Goal: Information Seeking & Learning: Check status

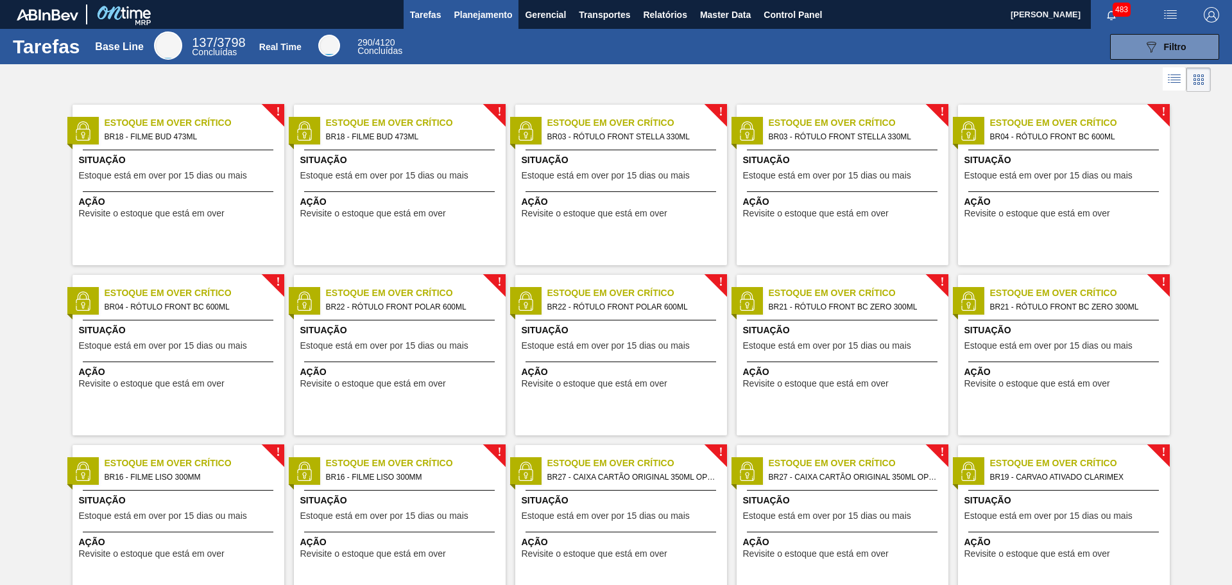
click at [495, 15] on span "Planejamento" at bounding box center [483, 14] width 58 height 15
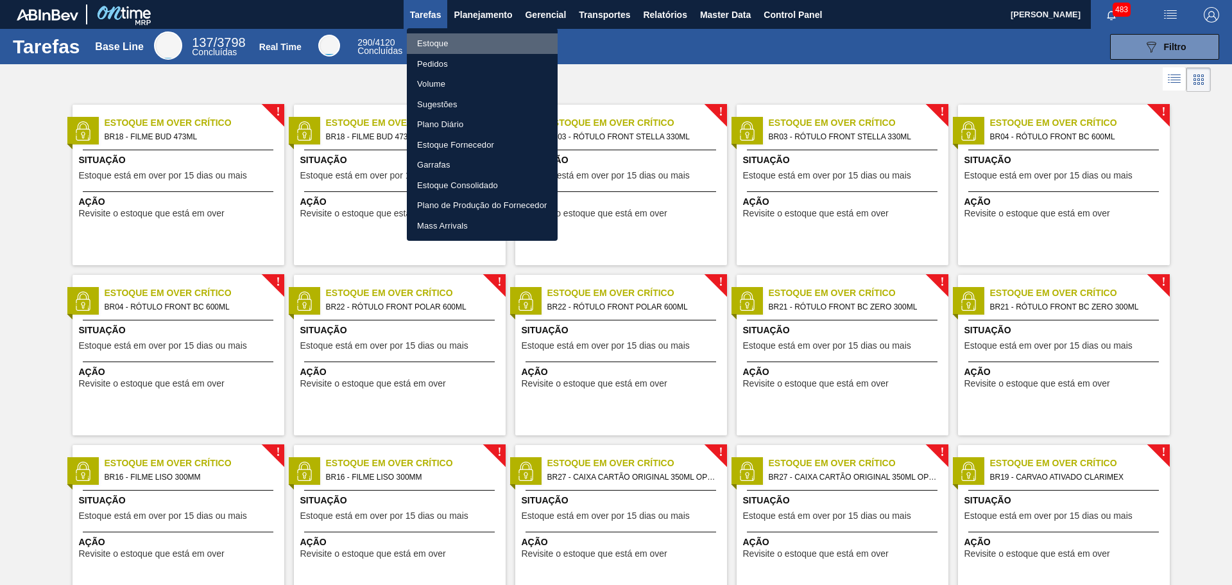
click at [438, 38] on li "Estoque" at bounding box center [482, 43] width 151 height 21
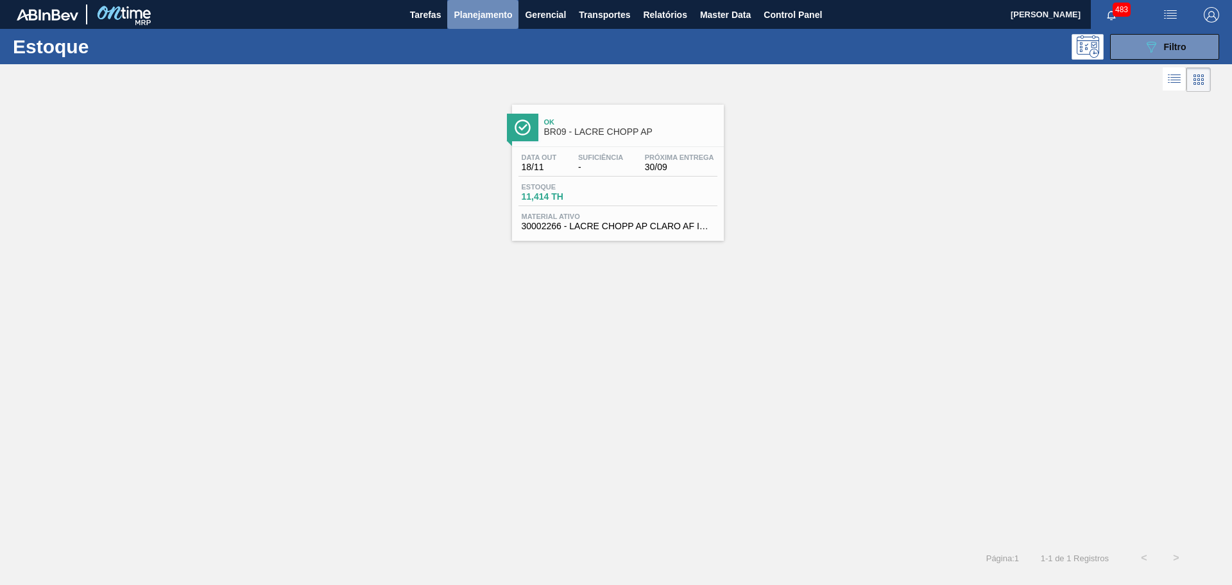
click at [491, 18] on span "Planejamento" at bounding box center [483, 14] width 58 height 15
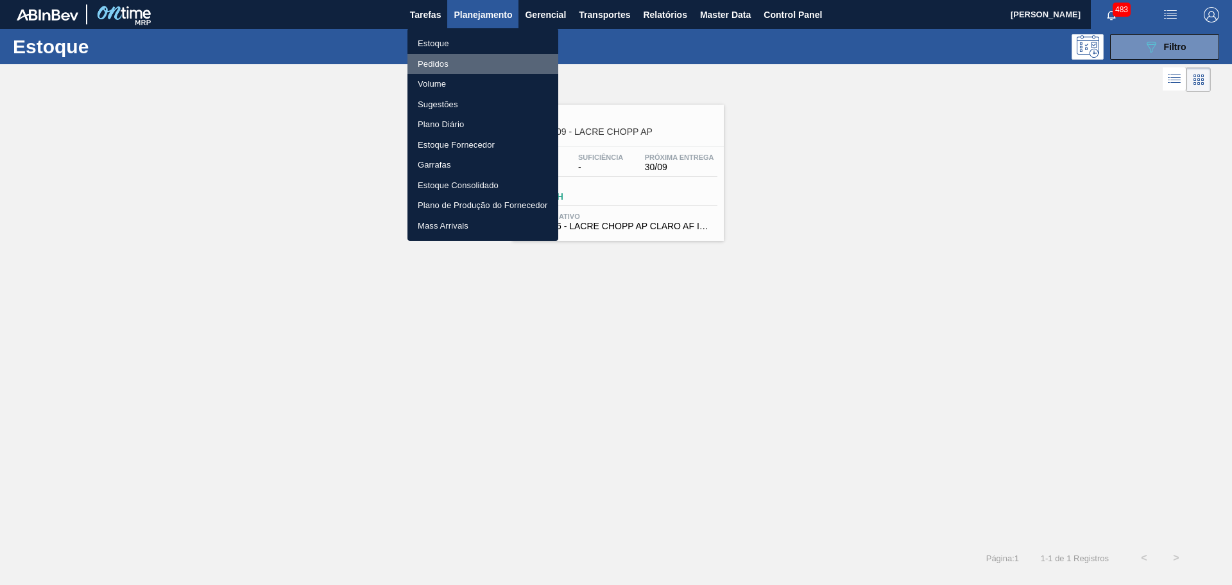
click at [450, 58] on li "Pedidos" at bounding box center [482, 64] width 151 height 21
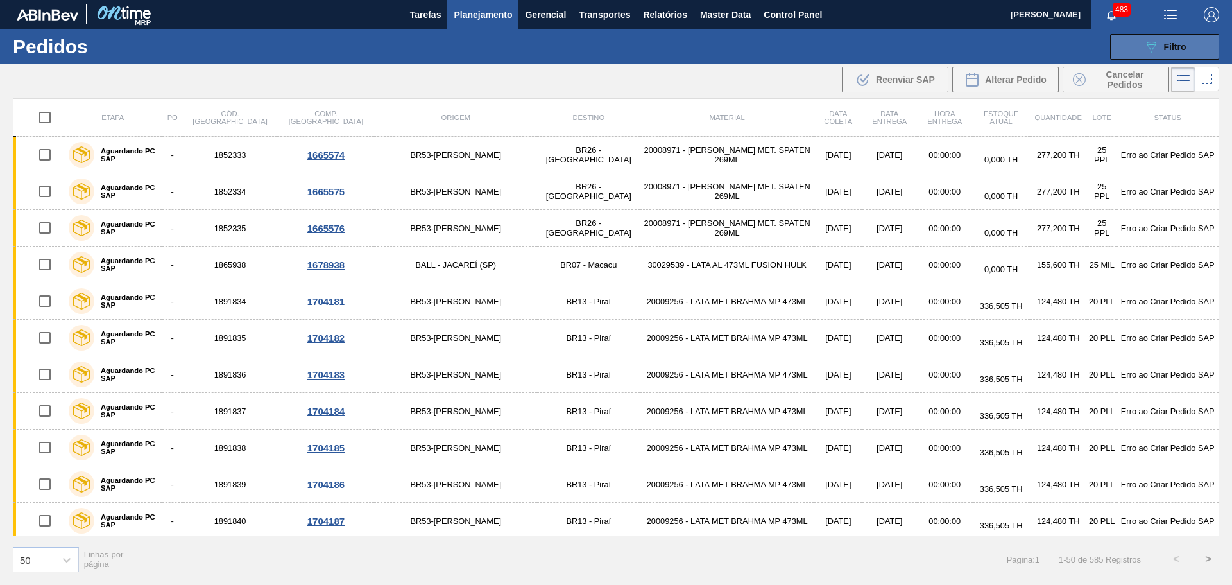
click at [1145, 49] on icon "089F7B8B-B2A5-4AFE-B5C0-19BA573D28AC" at bounding box center [1150, 46] width 15 height 15
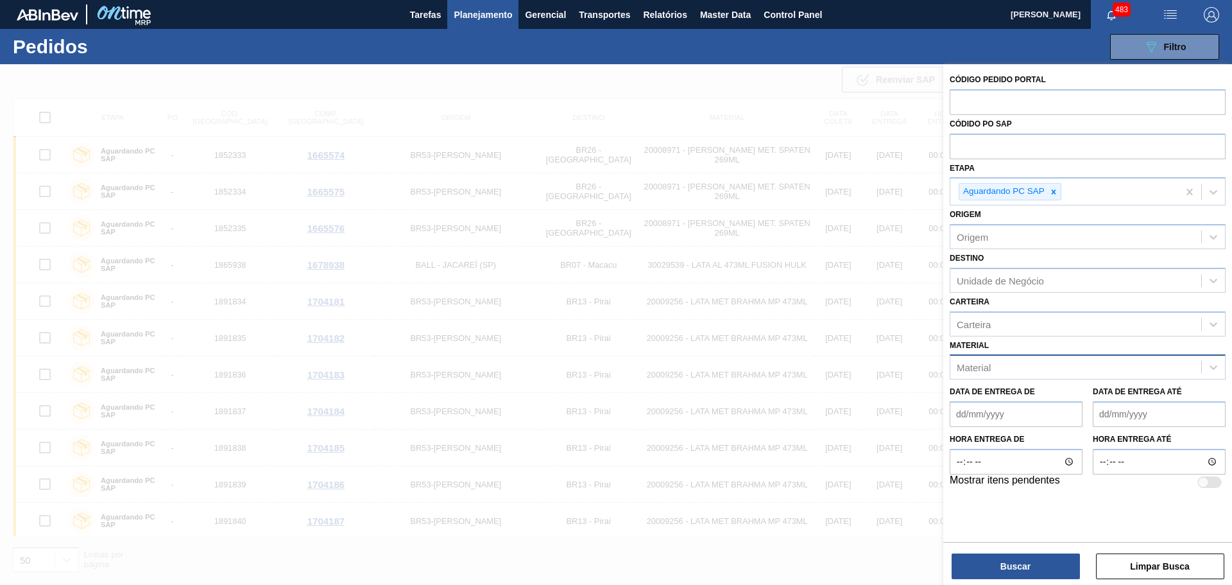
click at [968, 370] on div "Material" at bounding box center [974, 367] width 34 height 11
type input "3003526"
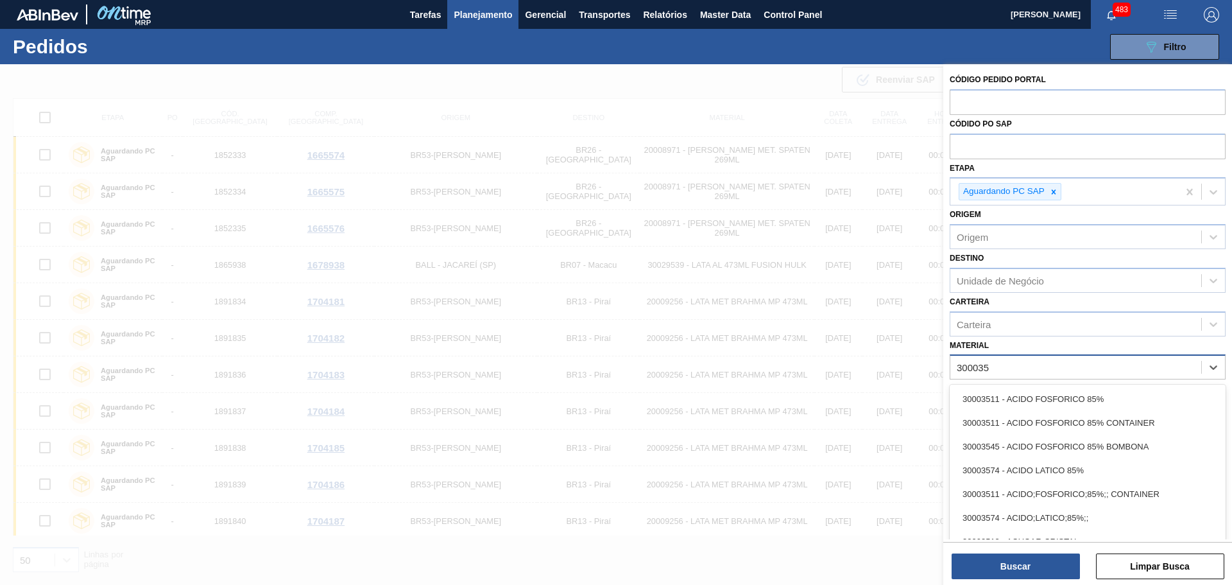
type input "3000352"
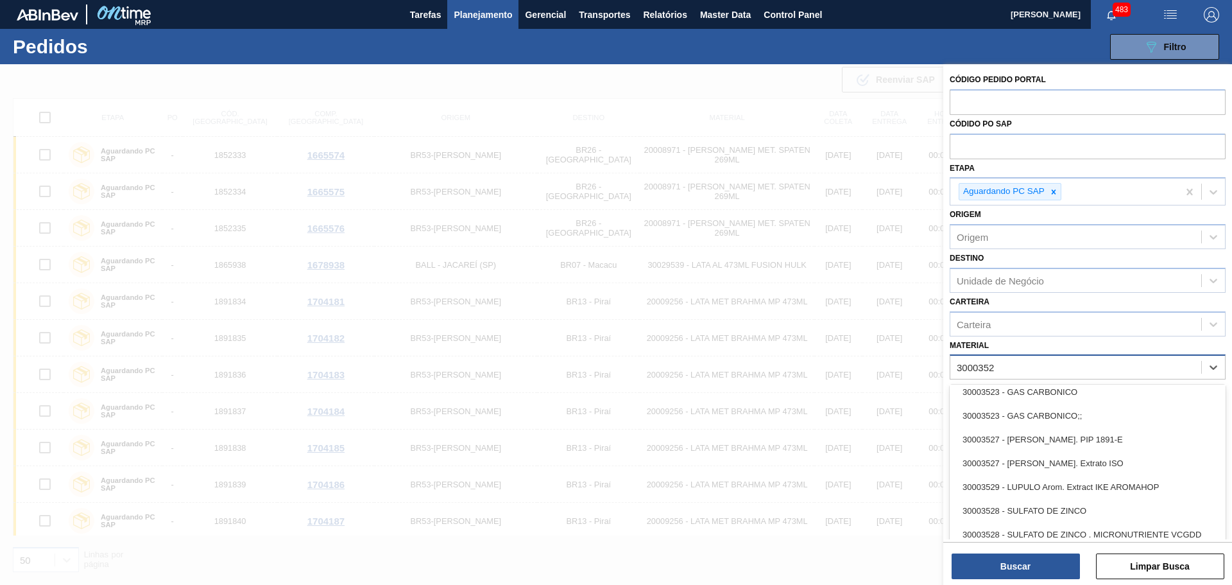
scroll to position [192, 0]
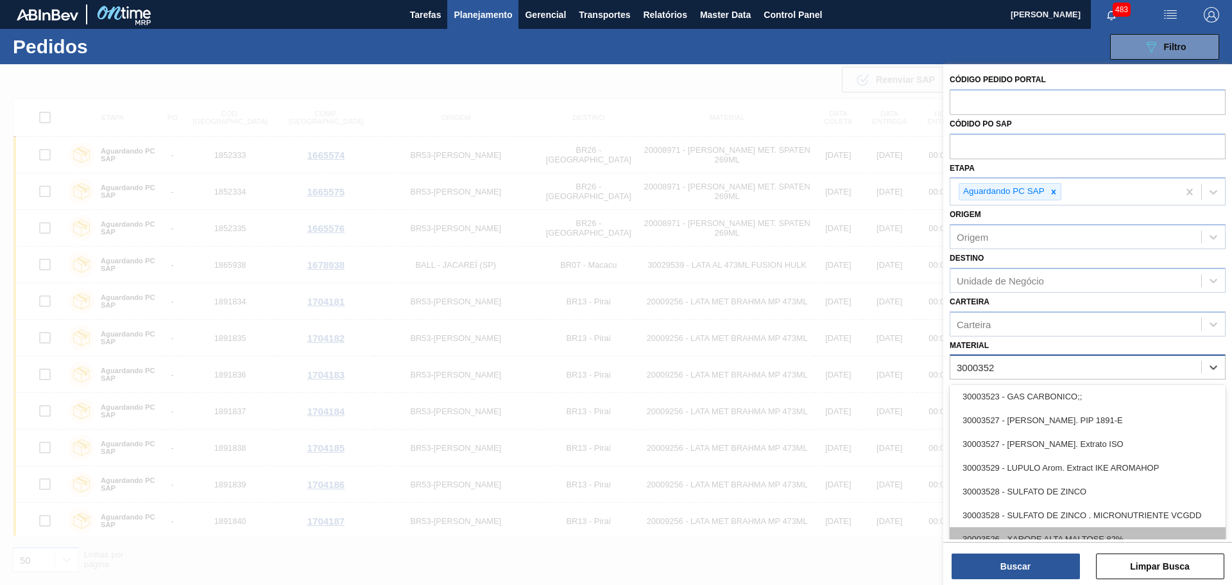
click at [1069, 530] on div "30003526 - XAROPE ALTA MALTOSE 82%" at bounding box center [1088, 539] width 276 height 24
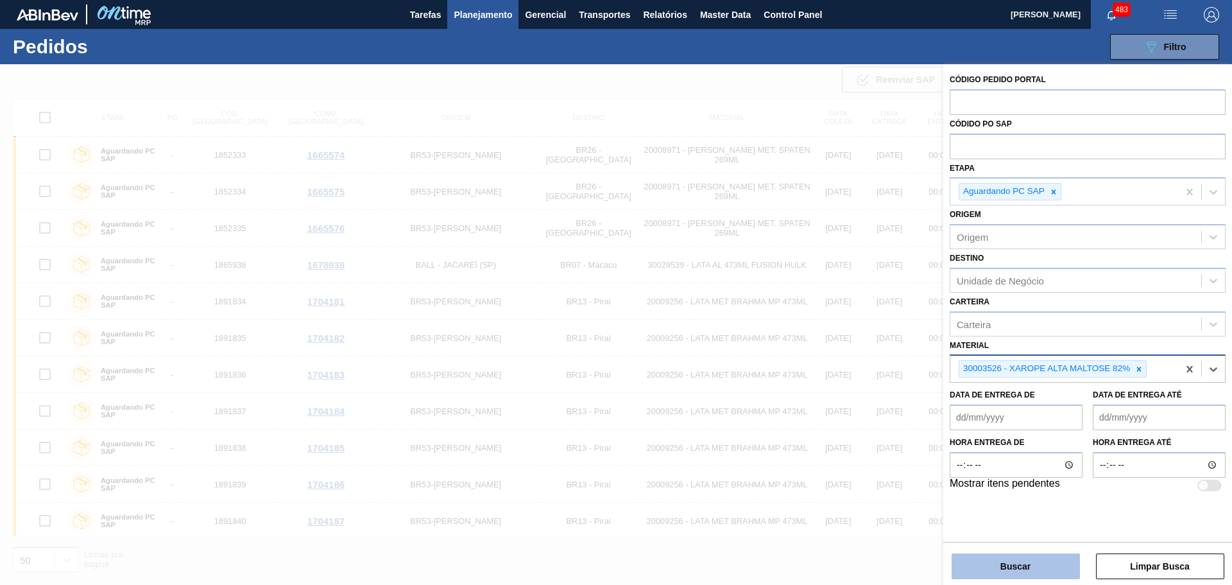
click at [1038, 565] on button "Buscar" at bounding box center [1016, 566] width 128 height 26
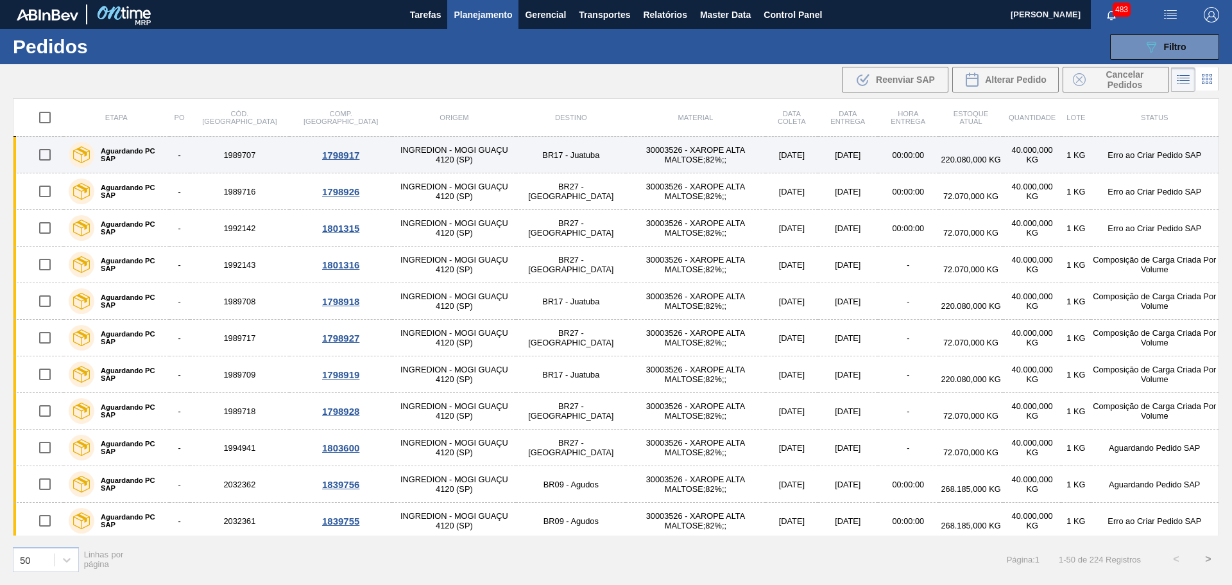
click at [633, 156] on td "30003526 - XAROPE ALTA MALTOSE;82%;;" at bounding box center [695, 155] width 139 height 37
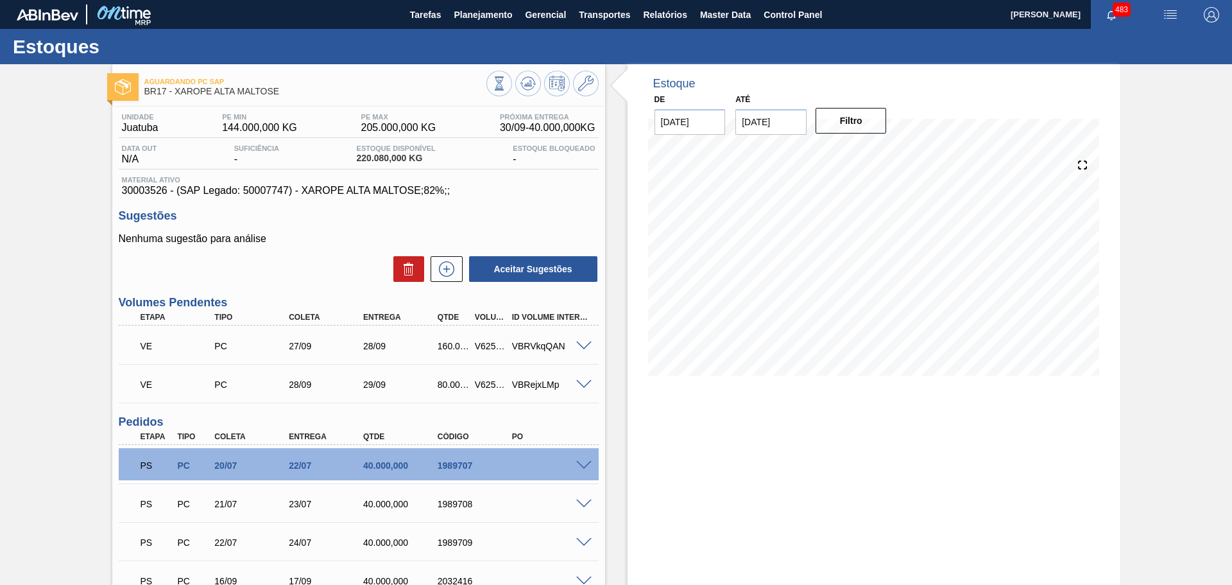
click at [584, 465] on span at bounding box center [583, 466] width 15 height 10
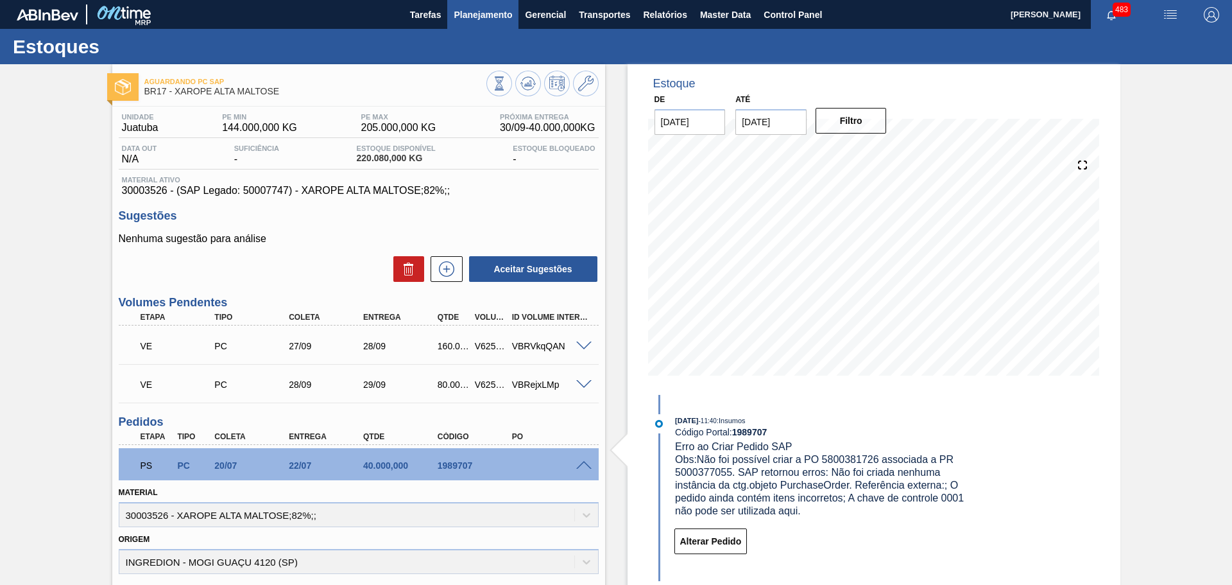
click at [494, 15] on span "Planejamento" at bounding box center [483, 14] width 58 height 15
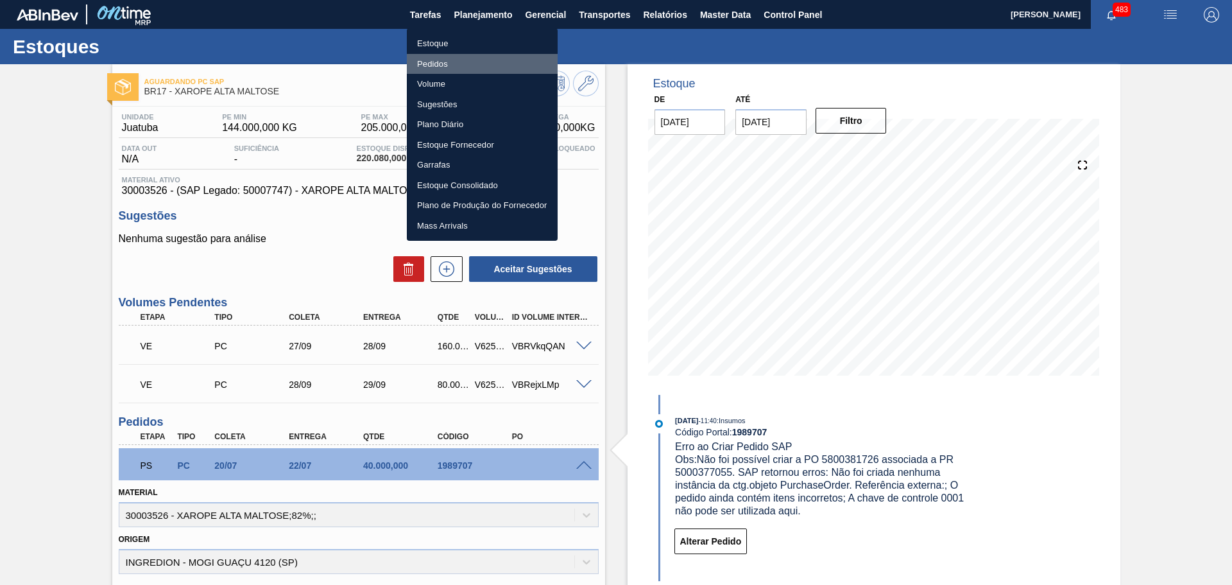
click at [453, 64] on li "Pedidos" at bounding box center [482, 64] width 151 height 21
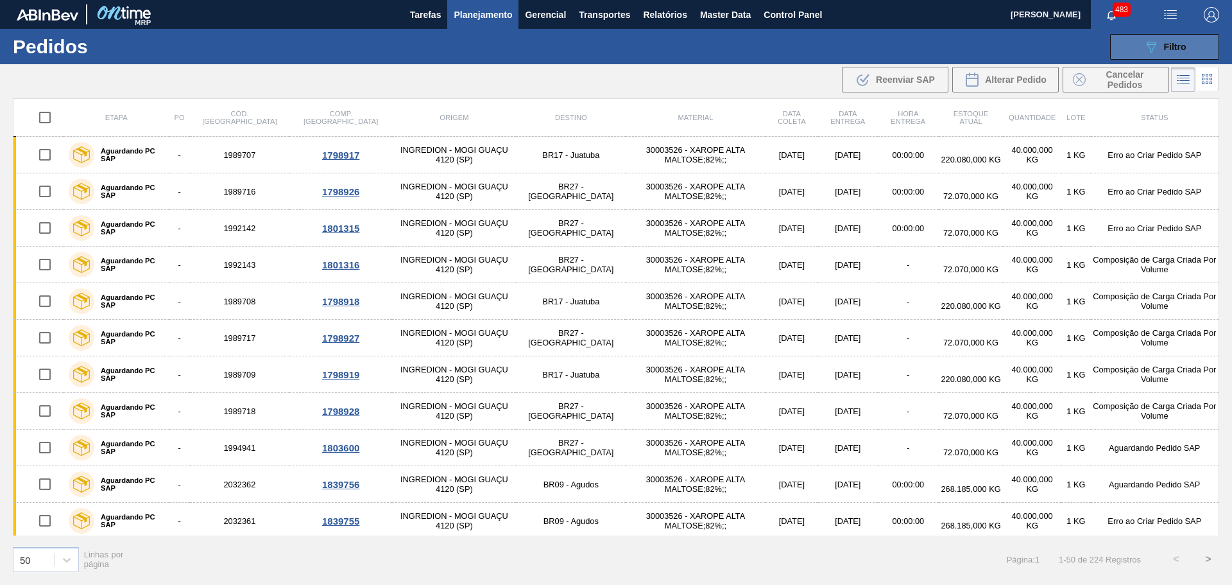
click at [1178, 52] on div "089F7B8B-B2A5-4AFE-B5C0-19BA573D28AC Filtro" at bounding box center [1164, 46] width 43 height 15
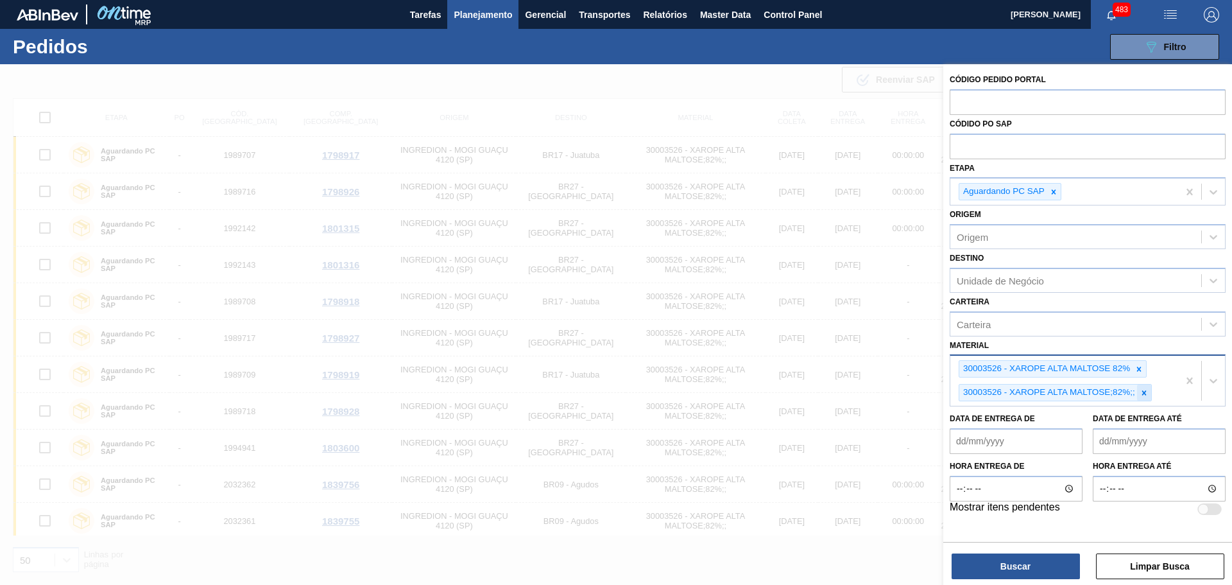
click at [1147, 391] on icon at bounding box center [1144, 392] width 9 height 9
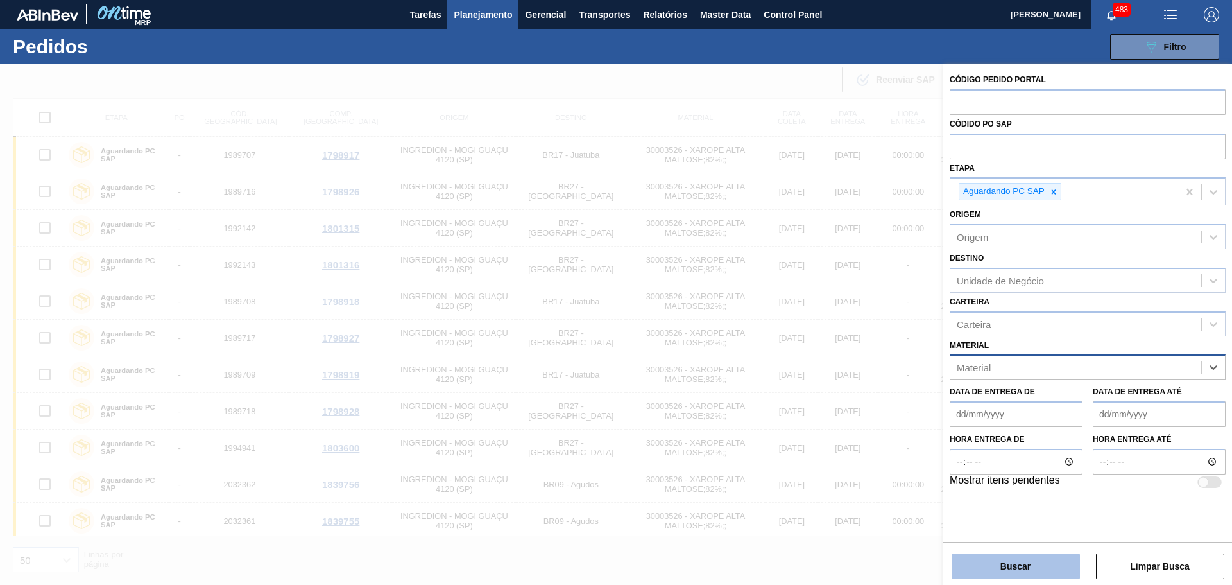
click at [1018, 565] on button "Buscar" at bounding box center [1016, 566] width 128 height 26
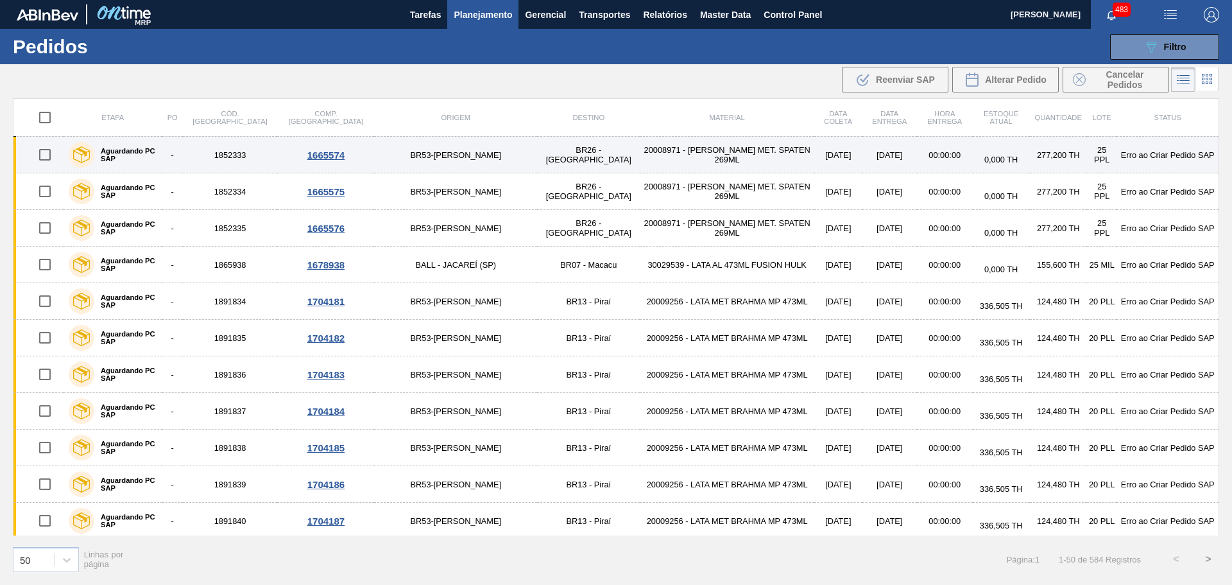
click at [640, 157] on td "20008971 - [PERSON_NAME] MET. SPATEN 269ML" at bounding box center [727, 155] width 174 height 37
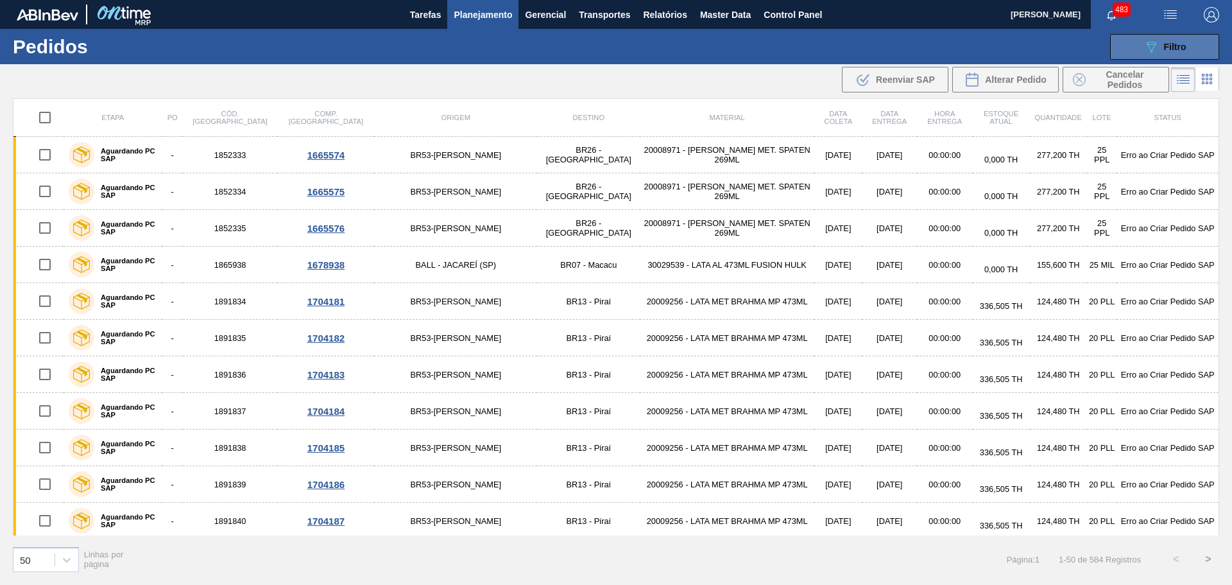
click at [1167, 45] on span "Filtro" at bounding box center [1175, 47] width 22 height 10
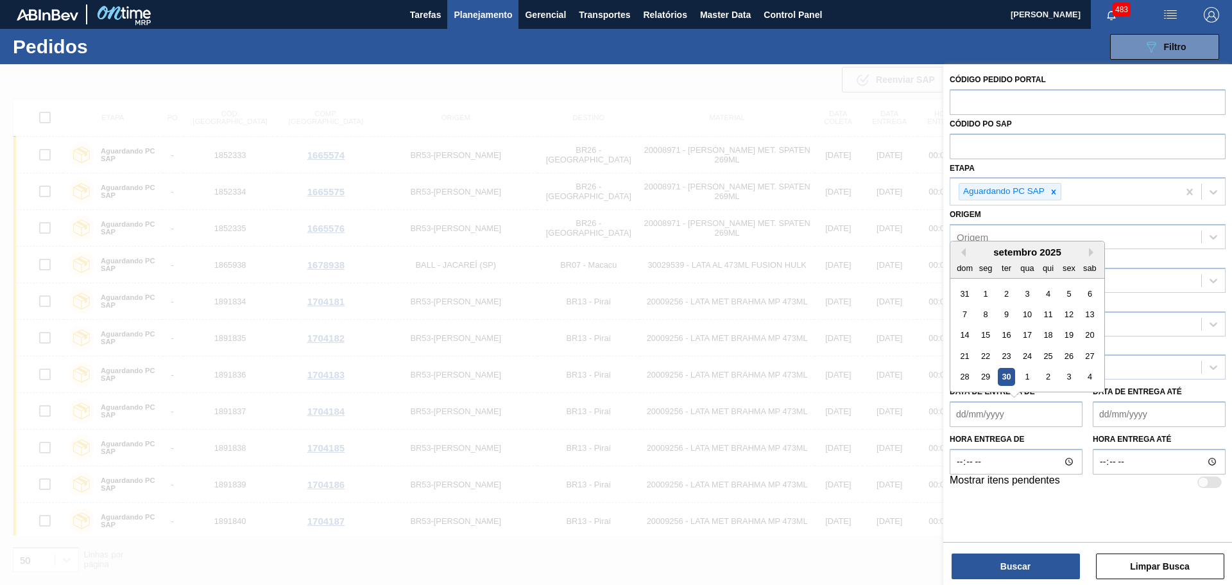
click at [1038, 423] on de "Data de Entrega de" at bounding box center [1016, 414] width 133 height 26
click at [1007, 374] on div "30" at bounding box center [1006, 376] width 17 height 17
type de "[DATE]"
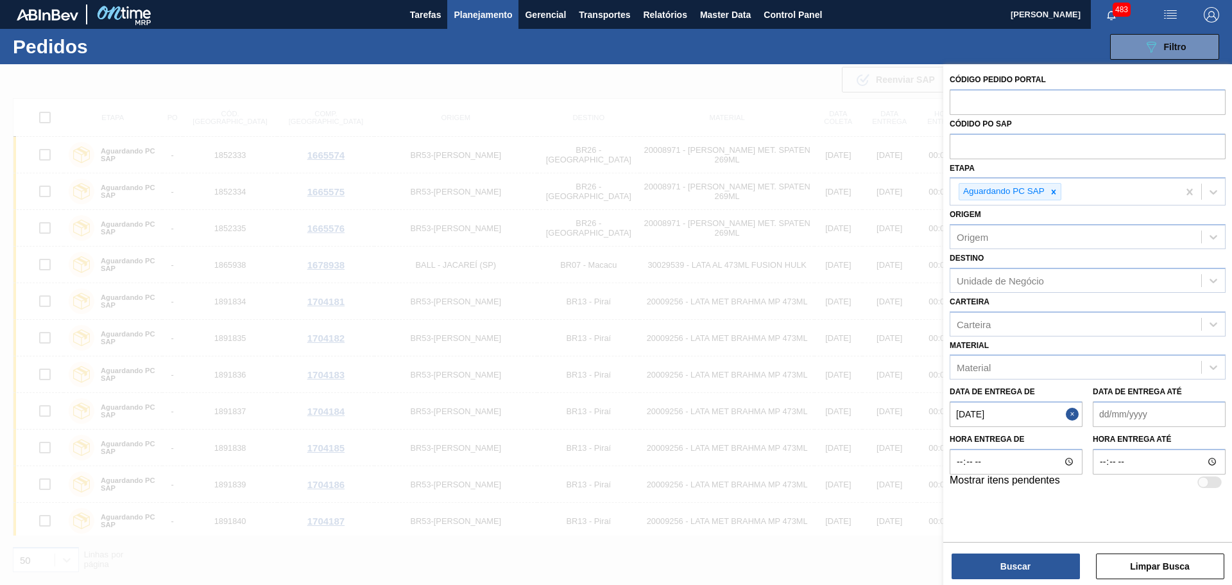
click at [1189, 417] on até "Data de Entrega até" at bounding box center [1159, 414] width 133 height 26
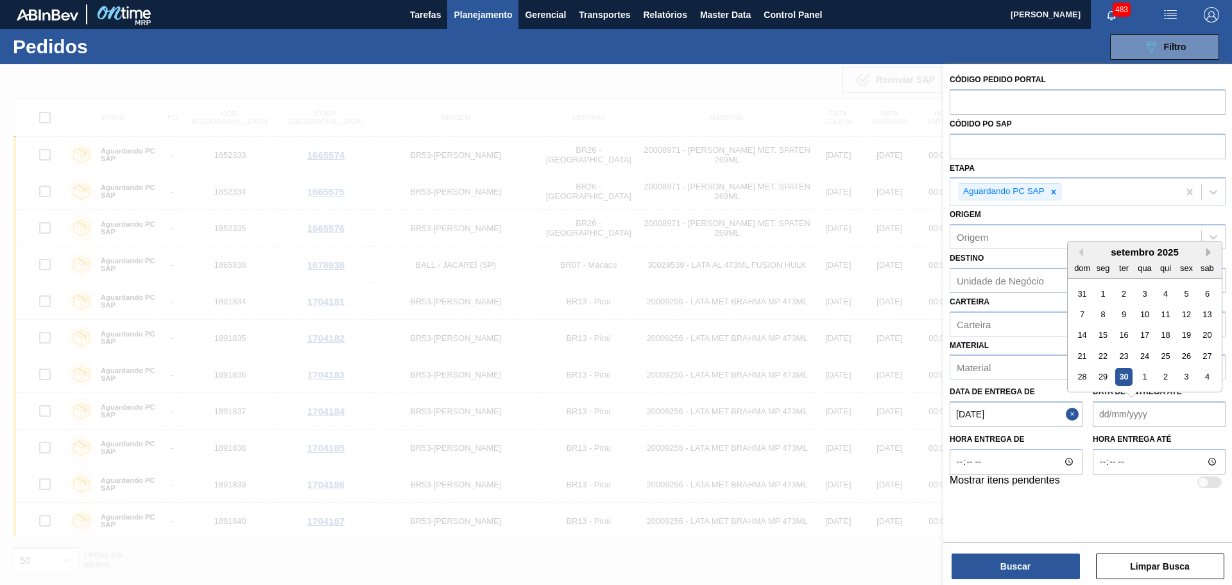
click at [1210, 250] on button "Next Month" at bounding box center [1210, 252] width 9 height 9
click at [1170, 312] on div "6" at bounding box center [1165, 313] width 17 height 17
type até "[DATE]"
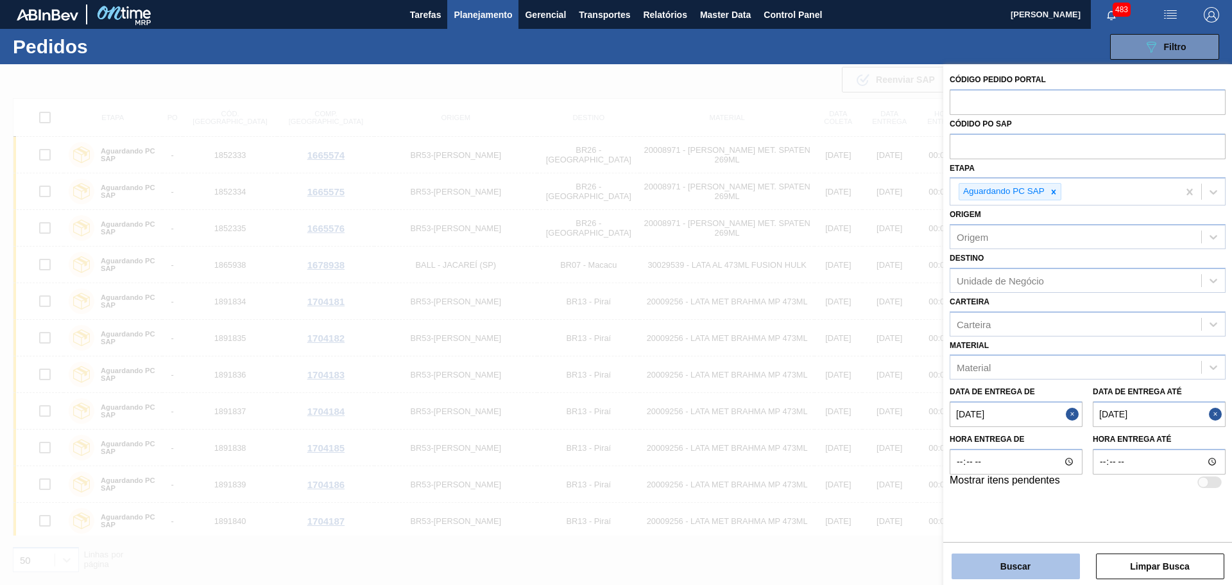
click at [1043, 572] on button "Buscar" at bounding box center [1016, 566] width 128 height 26
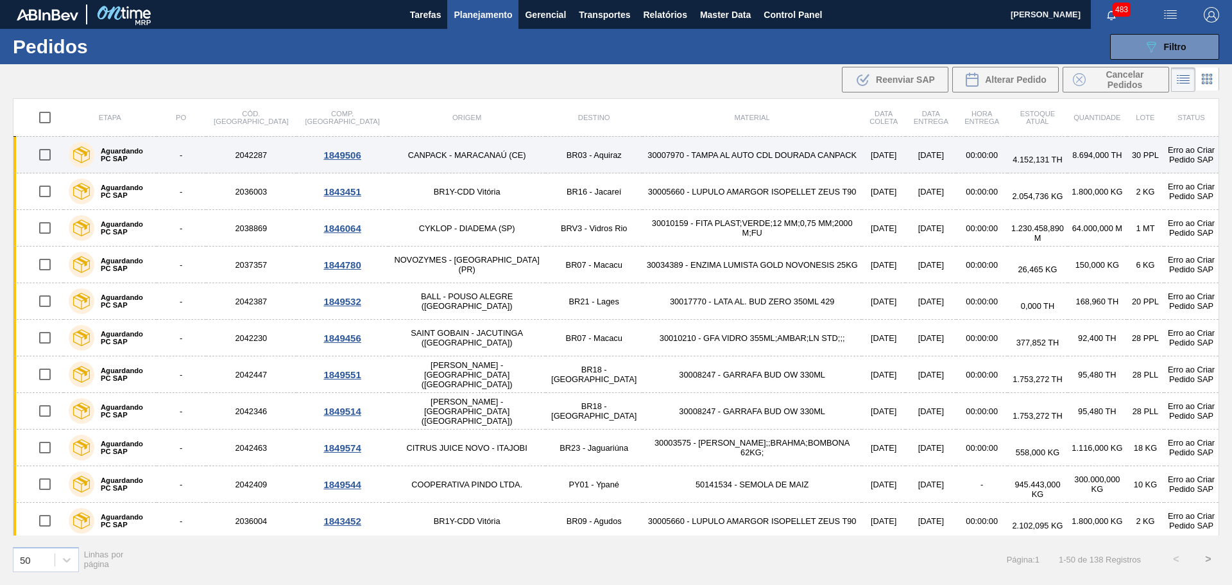
click at [690, 156] on td "30007970 - TAMPA AL AUTO CDL DOURADA CANPACK" at bounding box center [751, 155] width 219 height 37
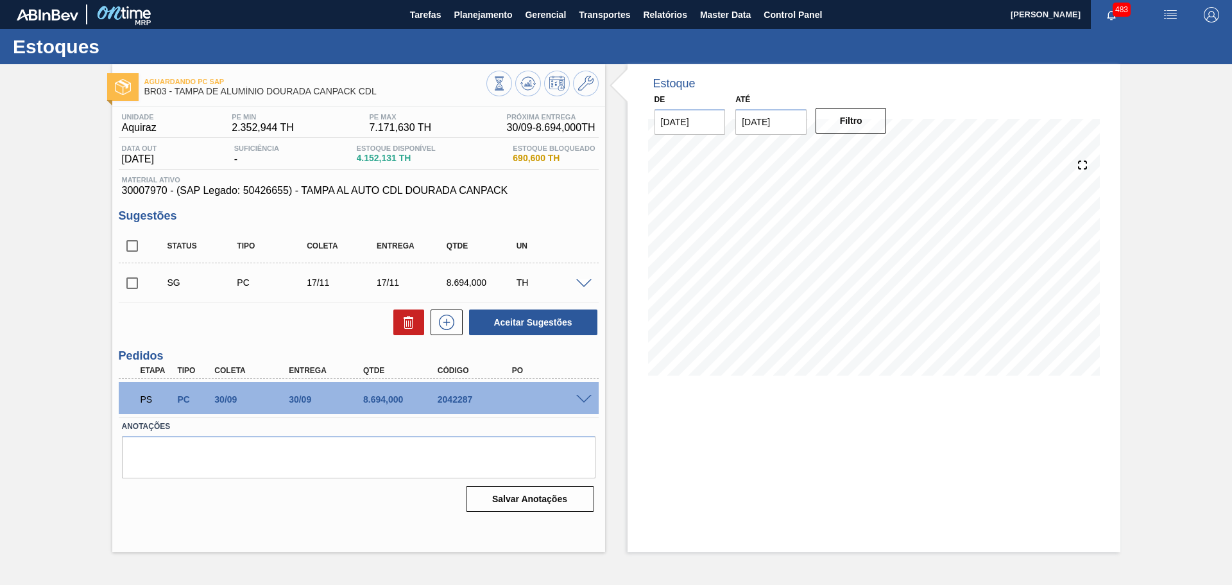
click at [581, 400] on span at bounding box center [583, 400] width 15 height 10
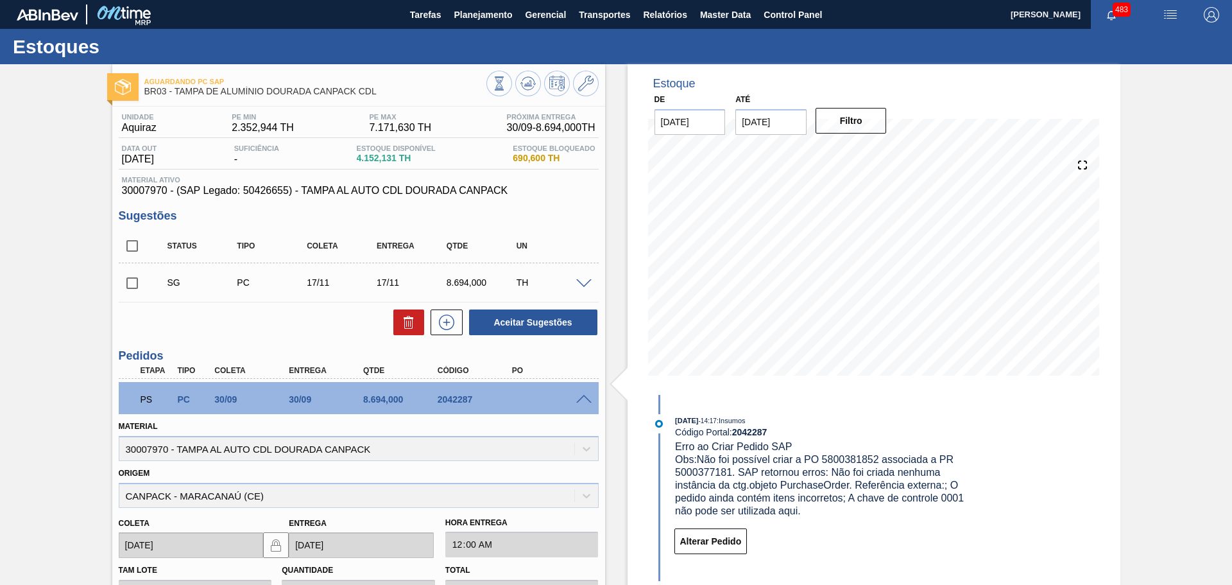
scroll to position [64, 0]
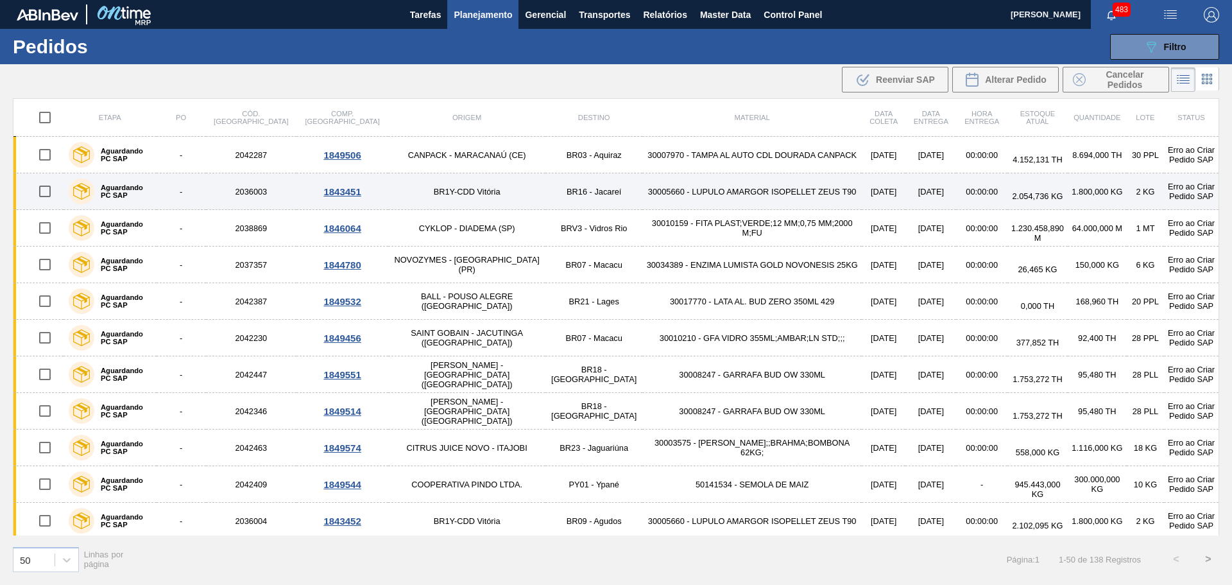
click at [713, 195] on td "30005660 - LUPULO AMARGOR ISOPELLET ZEUS T90" at bounding box center [751, 191] width 219 height 37
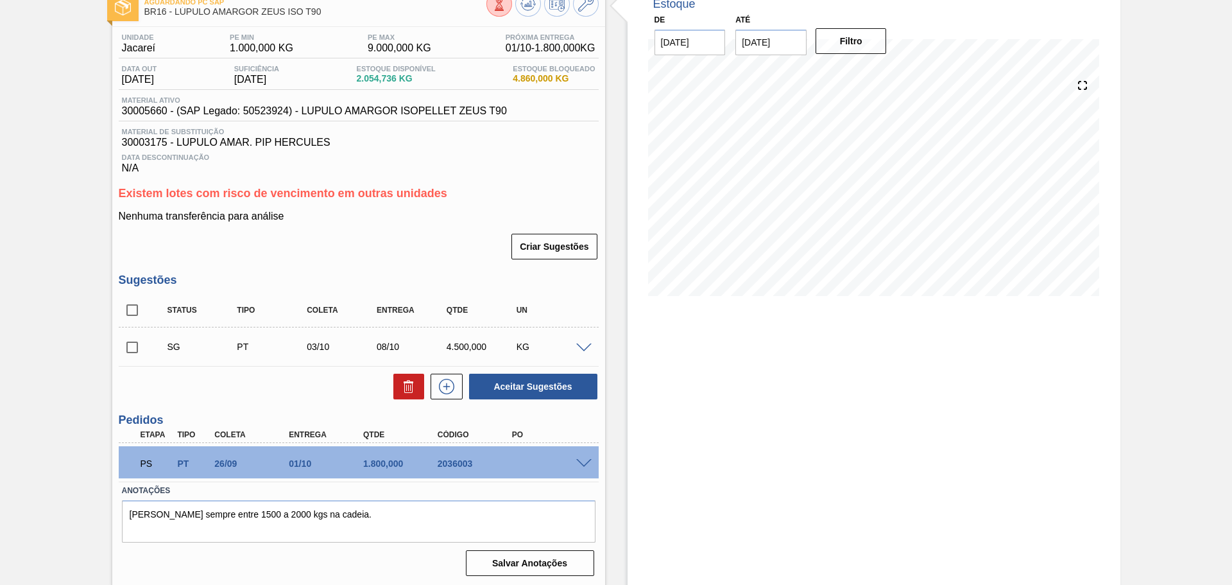
scroll to position [81, 0]
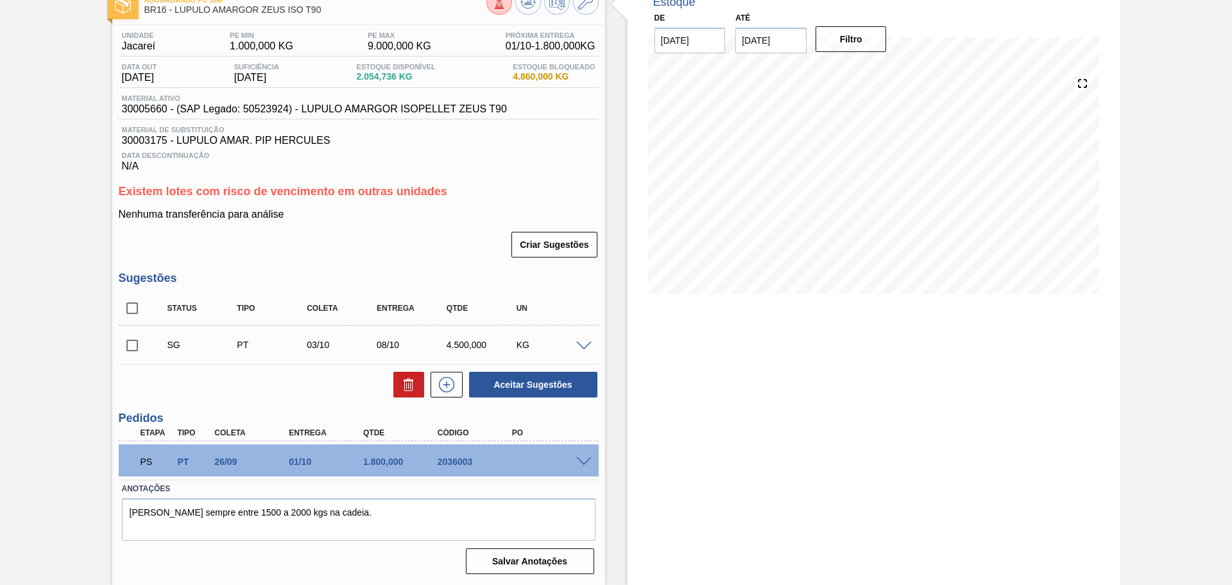
click at [581, 459] on span at bounding box center [583, 462] width 15 height 10
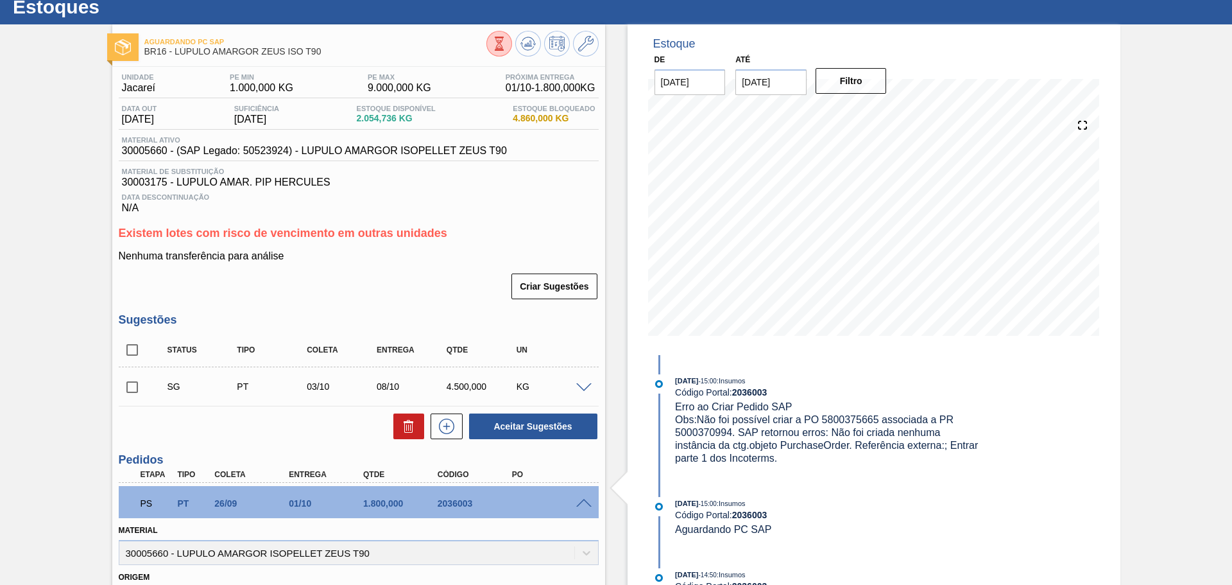
scroll to position [17, 0]
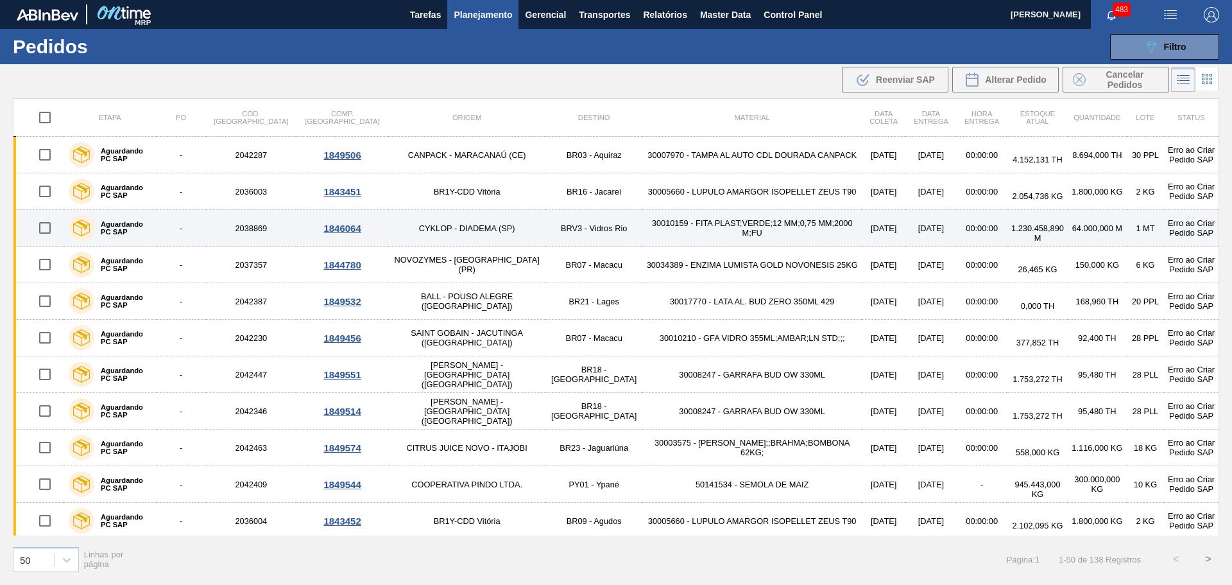
click at [756, 232] on td "30010159 - FITA PLAST;VERDE;12 MM;0,75 MM;2000 M;FU" at bounding box center [751, 228] width 219 height 37
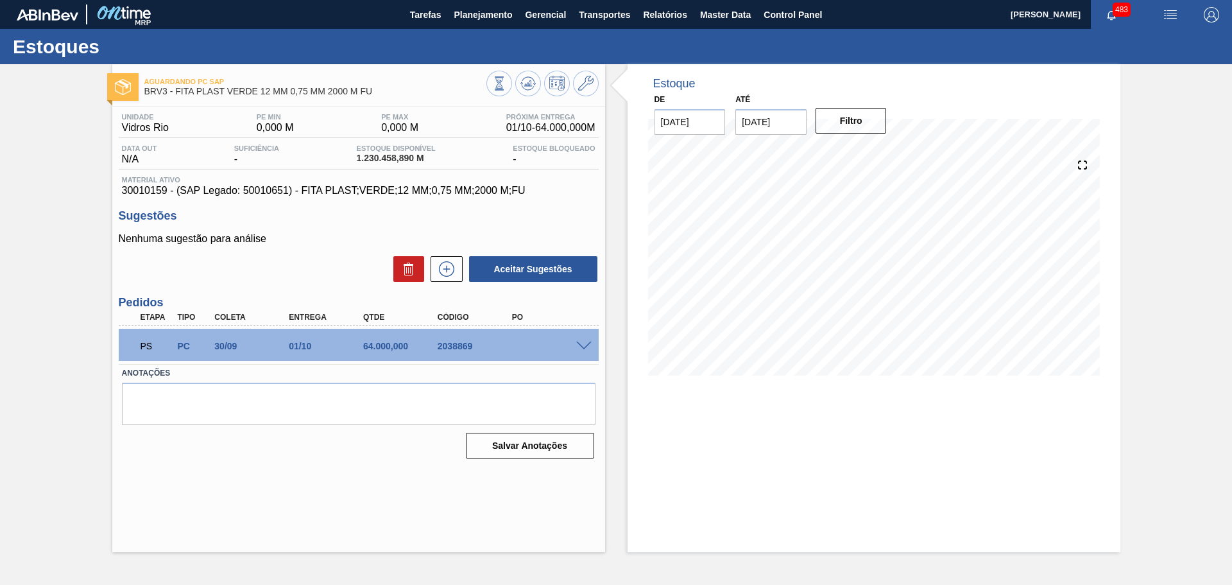
click at [581, 345] on span at bounding box center [583, 346] width 15 height 10
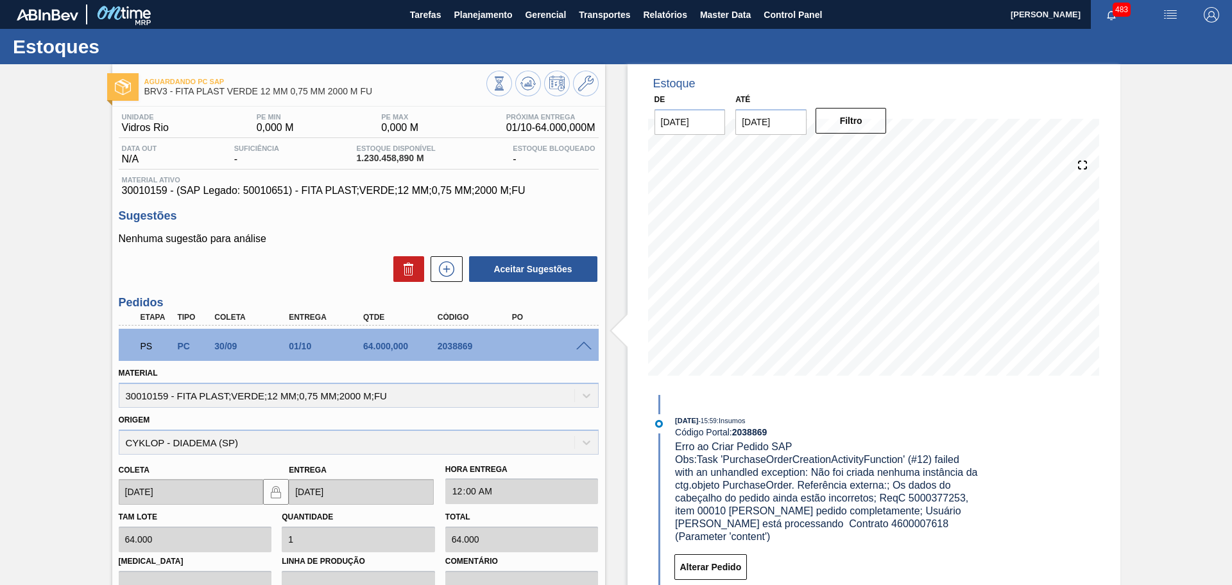
scroll to position [64, 0]
